Goal: Transaction & Acquisition: Book appointment/travel/reservation

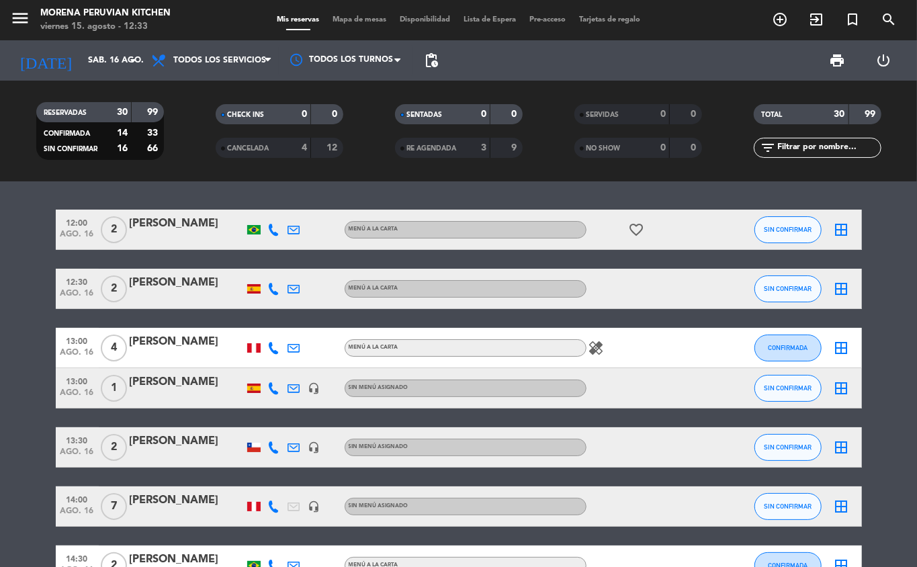
scroll to position [1295, 0]
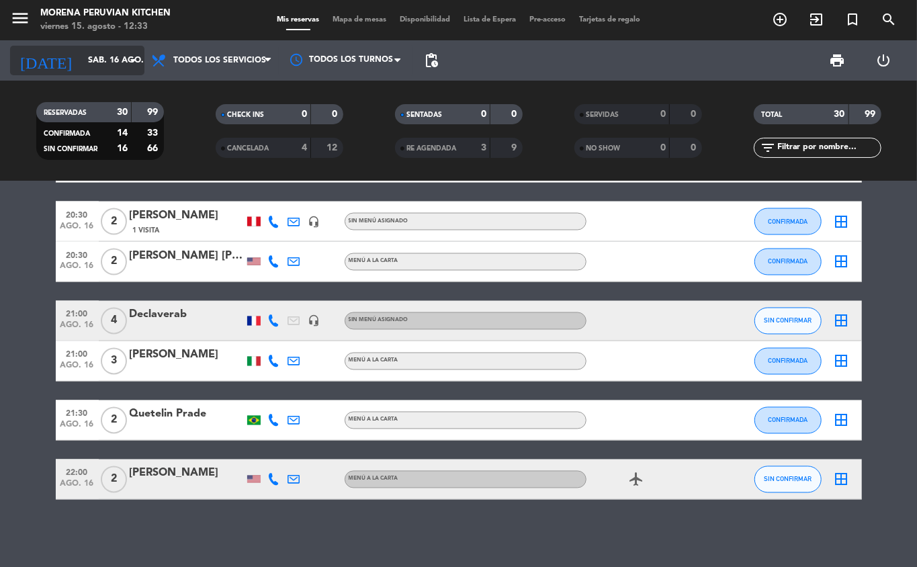
click at [108, 63] on input "sáb. 16 ago." at bounding box center [137, 60] width 113 height 23
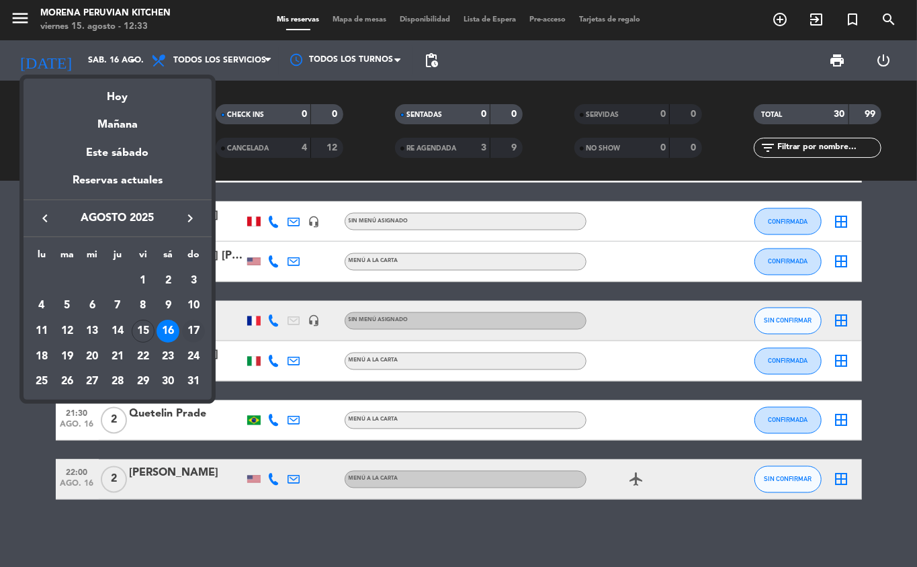
click at [187, 336] on div "17" at bounding box center [193, 331] width 23 height 23
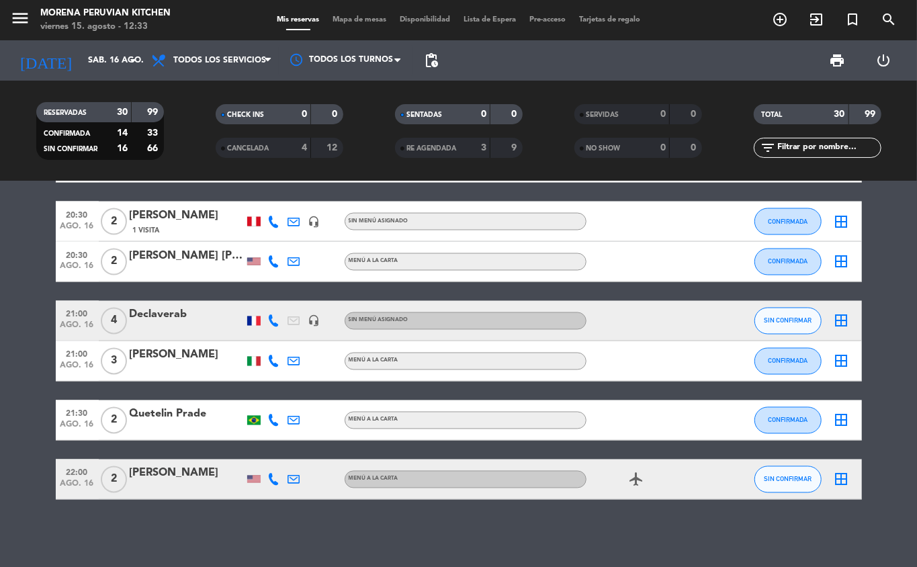
type input "dom. 17 ago."
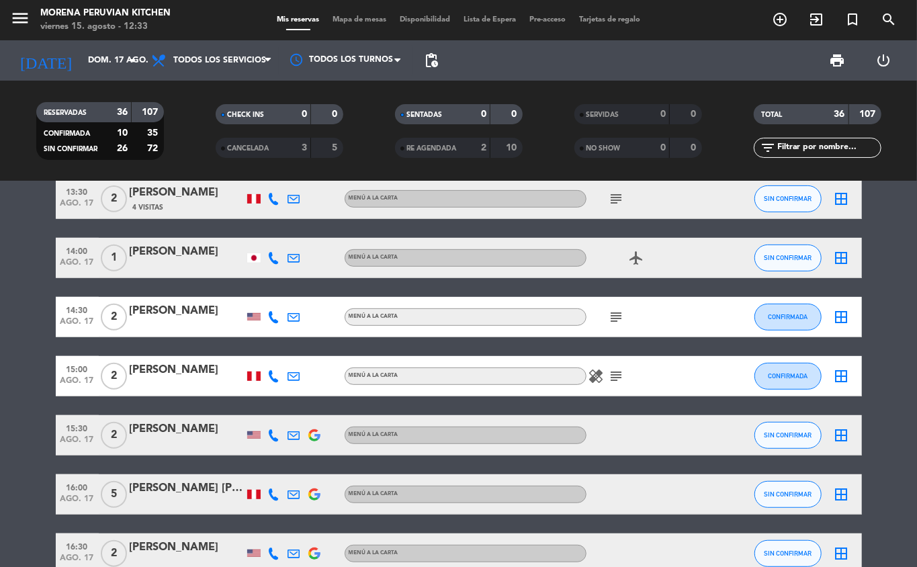
scroll to position [0, 0]
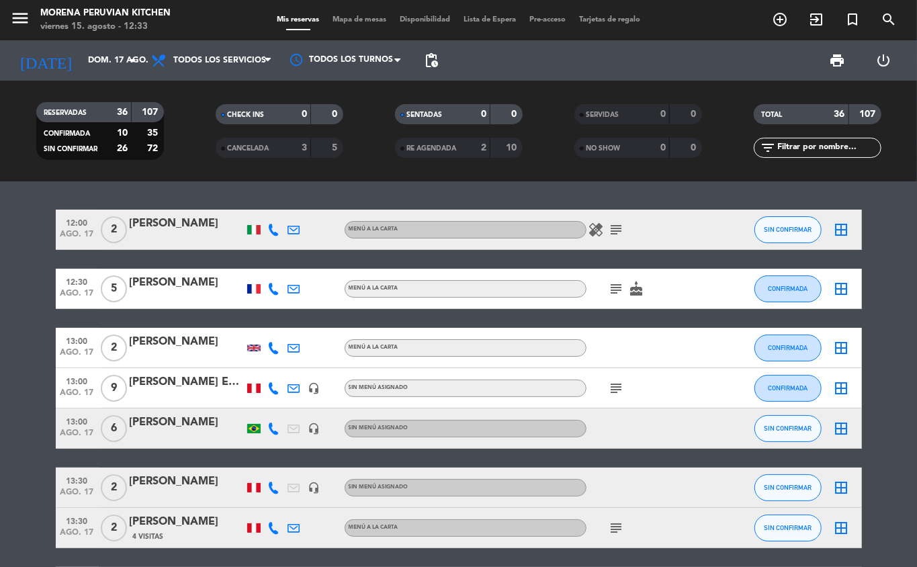
click at [774, 12] on icon "add_circle_outline" at bounding box center [780, 19] width 16 height 16
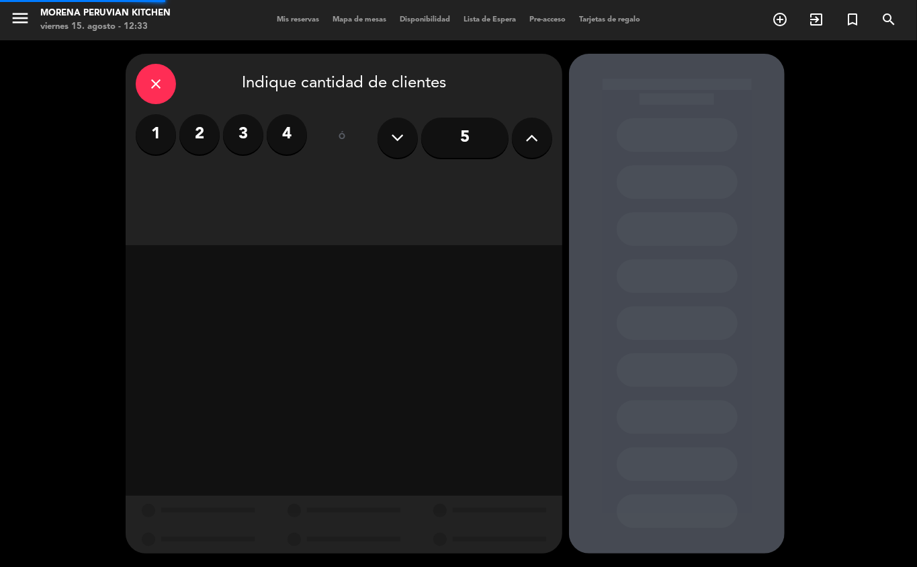
click at [203, 138] on label "2" at bounding box center [199, 134] width 40 height 40
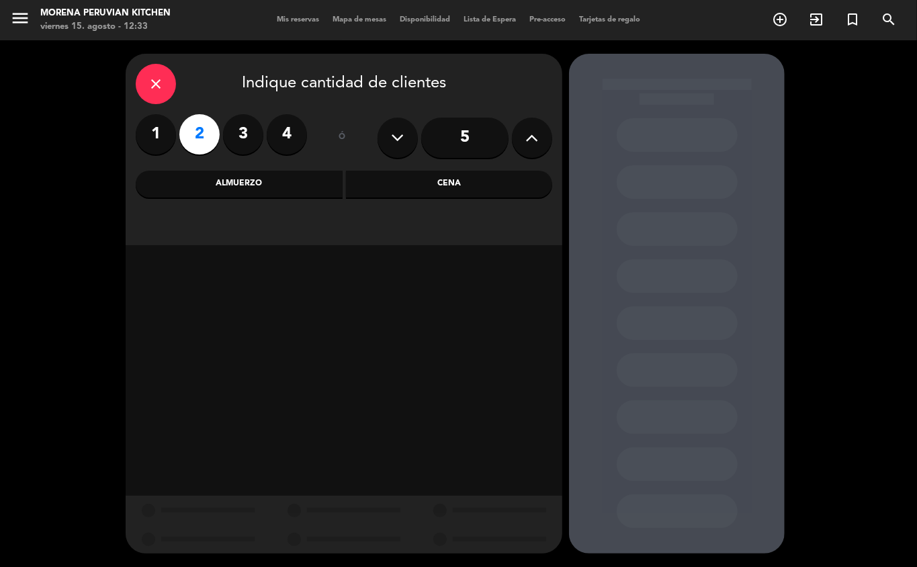
click at [248, 213] on div "close Indique cantidad de clientes 1 2 3 4 ó 5 Almuerzo Cena" at bounding box center [344, 149] width 436 height 191
click at [252, 185] on div "Almuerzo" at bounding box center [239, 184] width 207 height 27
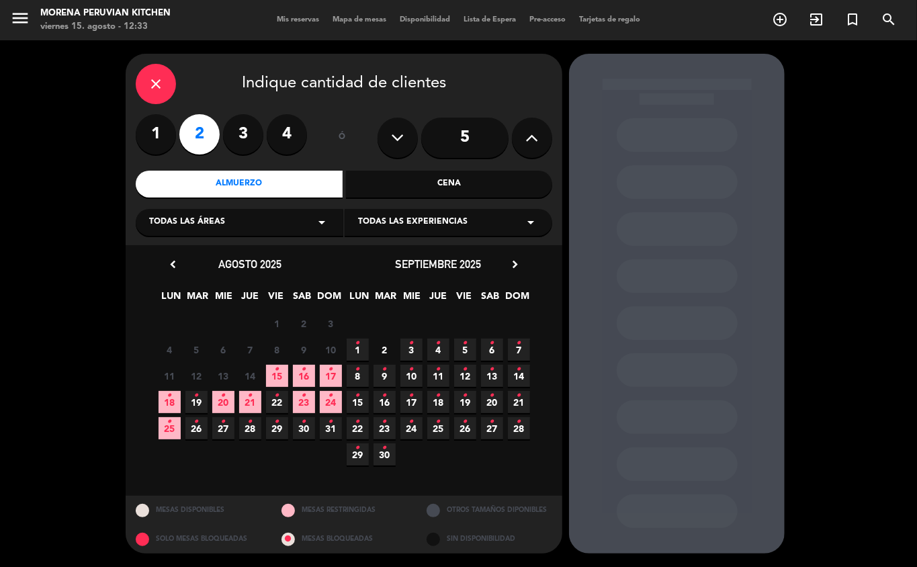
click at [324, 371] on span "17 •" at bounding box center [331, 376] width 22 height 22
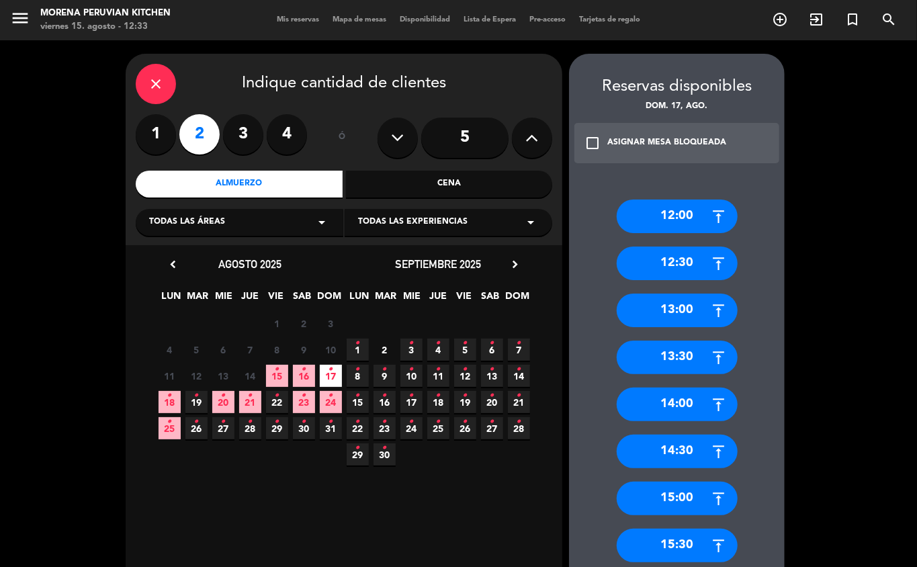
click at [686, 212] on div "12:00" at bounding box center [676, 216] width 121 height 34
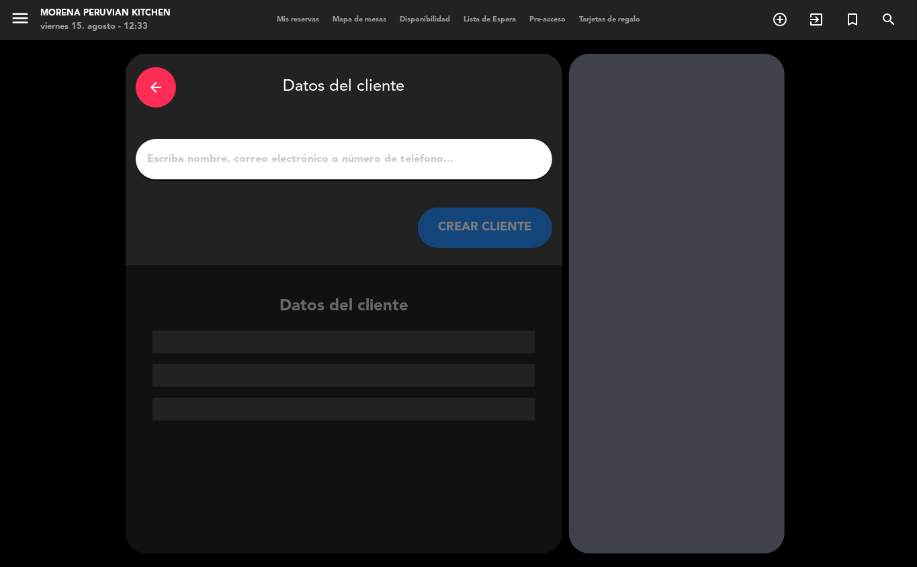
click at [347, 150] on input "1" at bounding box center [344, 159] width 396 height 19
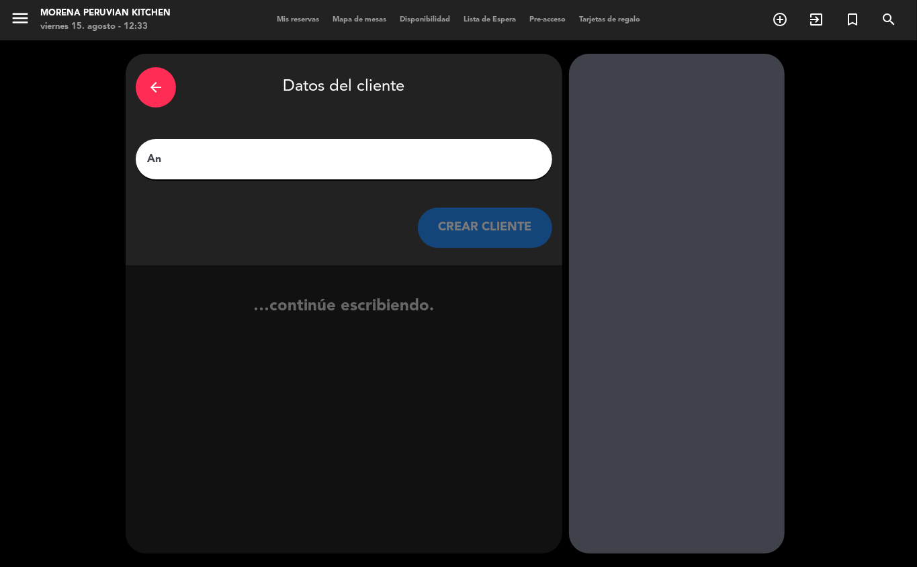
type input "Ana"
click at [489, 232] on button "CREAR CLIENTE" at bounding box center [485, 227] width 134 height 40
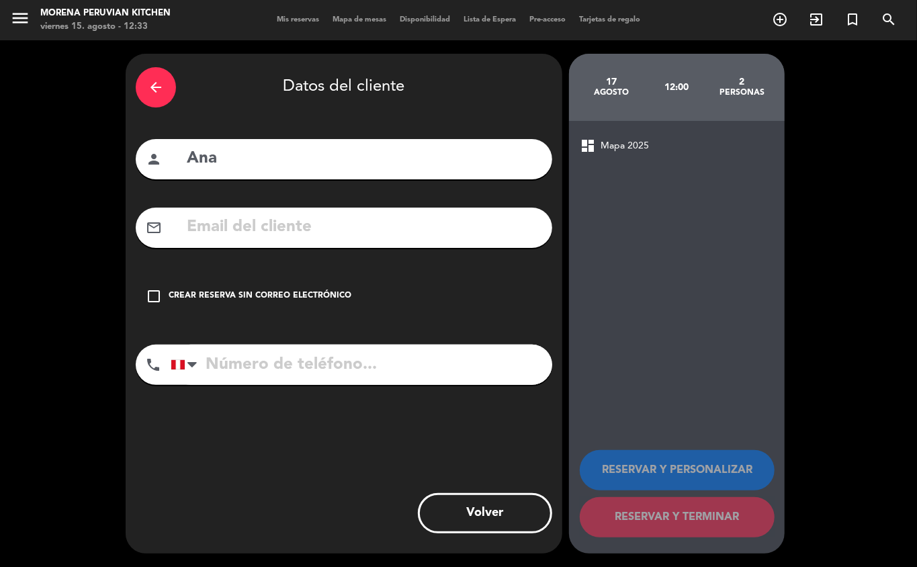
click at [293, 291] on div "Crear reserva sin correo electrónico" at bounding box center [260, 295] width 183 height 13
click at [349, 385] on input "tel" at bounding box center [361, 364] width 381 height 40
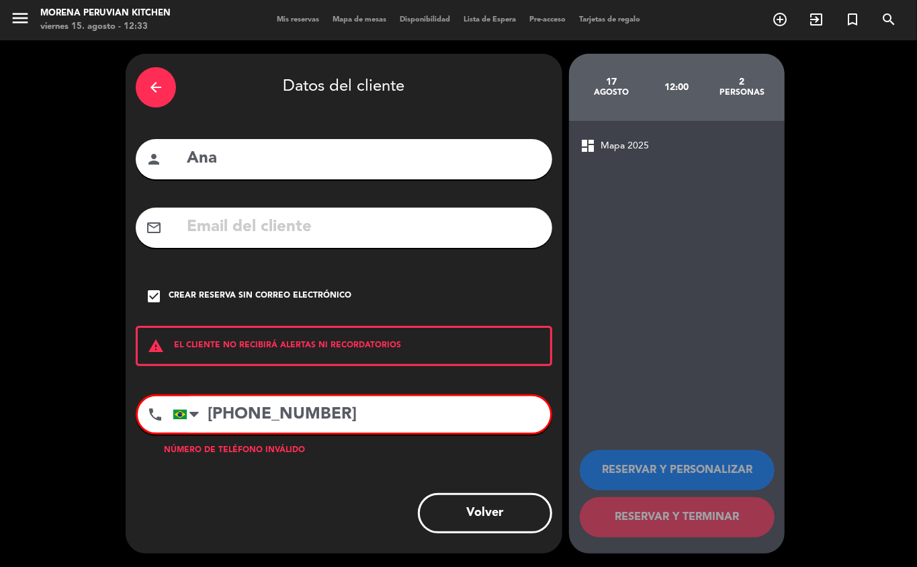
click at [385, 422] on input "[PHONE_NUMBER]" at bounding box center [361, 414] width 377 height 36
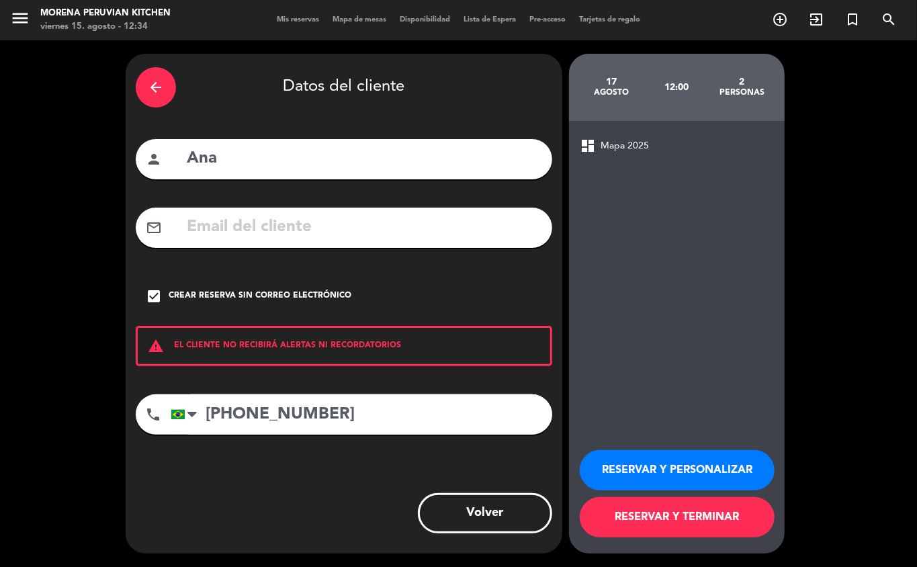
type input "[PHONE_NUMBER]"
click at [702, 518] on button "RESERVAR Y TERMINAR" at bounding box center [676, 517] width 195 height 40
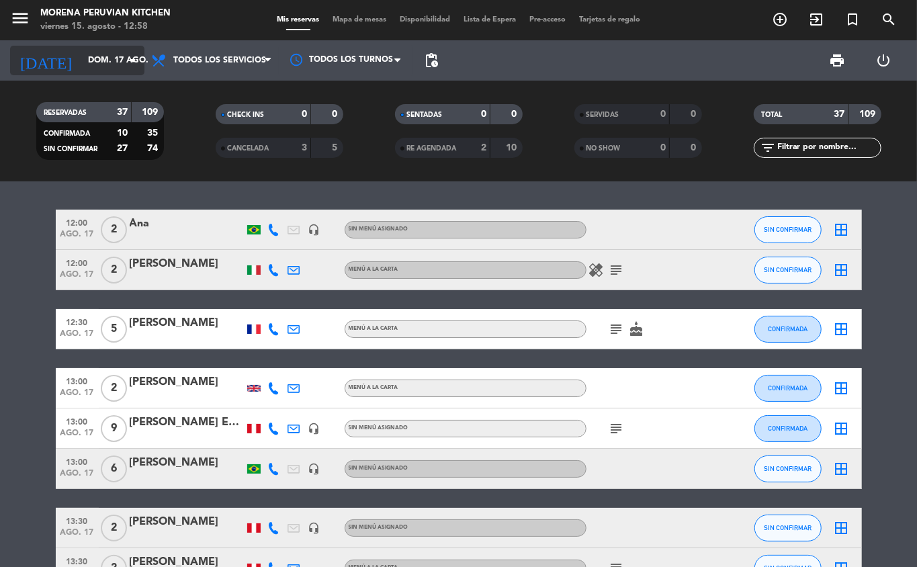
click at [81, 55] on input "dom. 17 ago." at bounding box center [137, 60] width 113 height 23
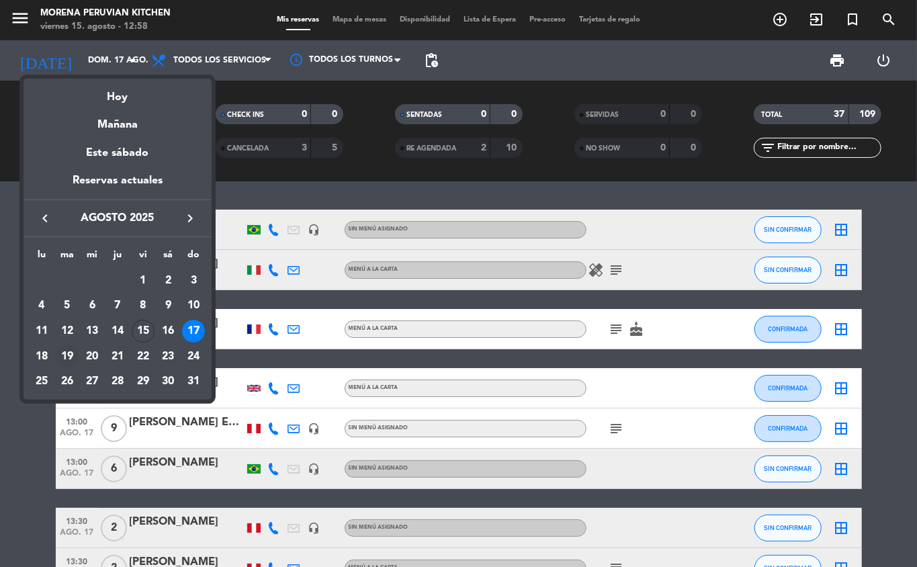
click at [62, 355] on div "19" at bounding box center [67, 356] width 23 height 23
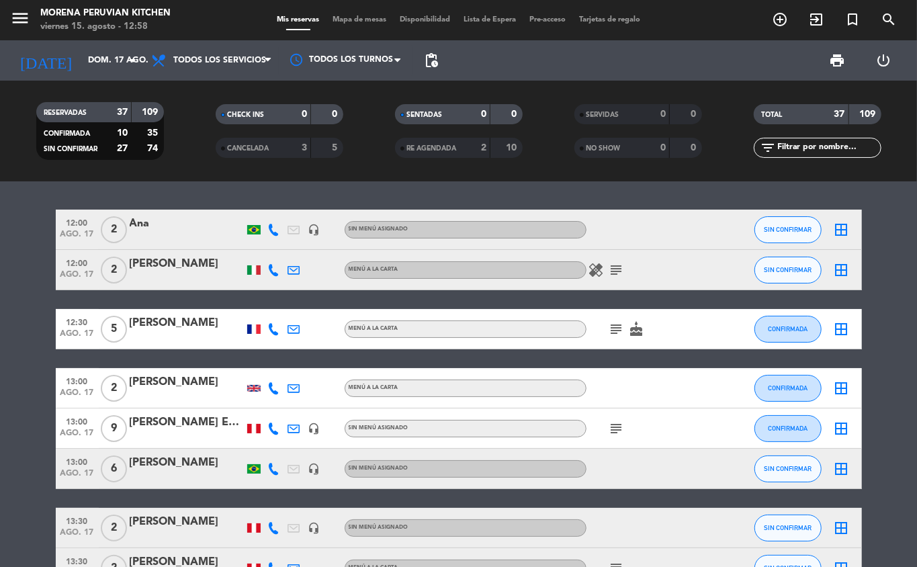
type input "[DATE] ago."
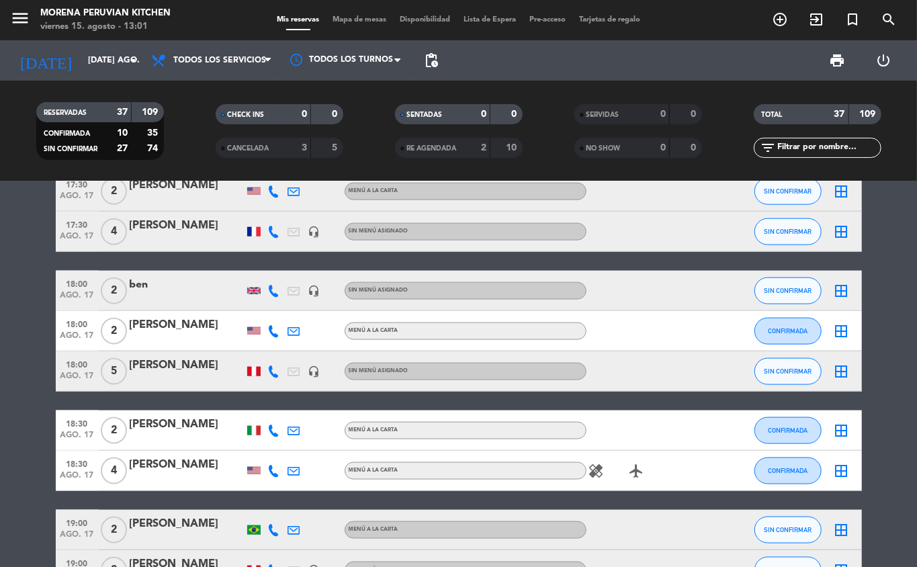
scroll to position [739, 0]
